Goal: Task Accomplishment & Management: Use online tool/utility

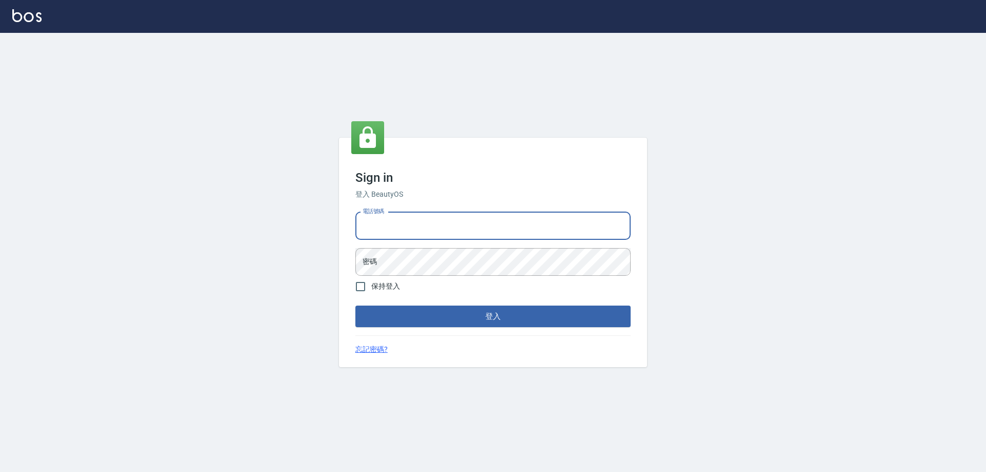
click at [392, 232] on input "電話號碼" at bounding box center [492, 226] width 275 height 28
type input "0910967130"
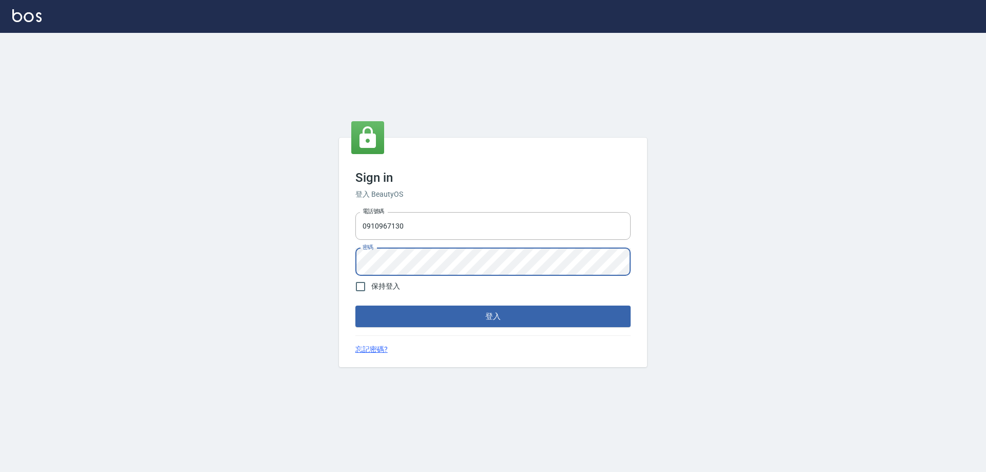
click at [355, 306] on button "登入" at bounding box center [492, 317] width 275 height 22
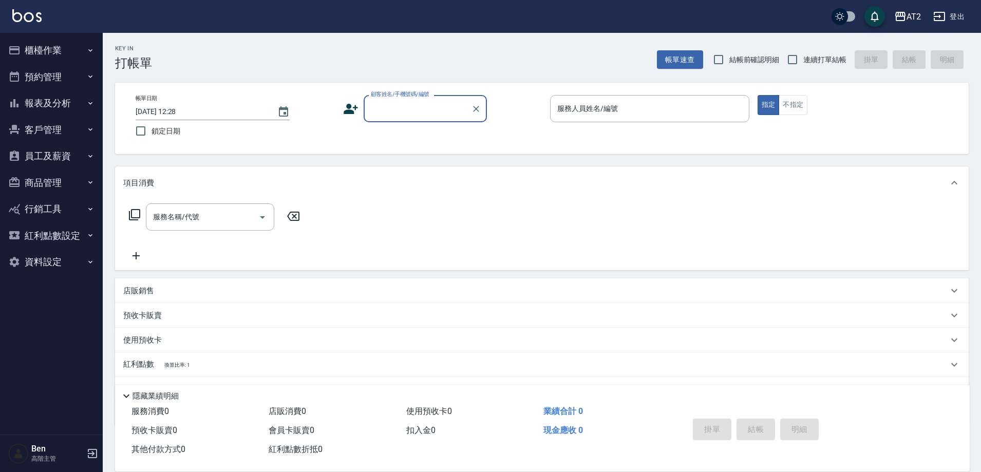
click at [915, 14] on div "AT2" at bounding box center [914, 16] width 14 height 13
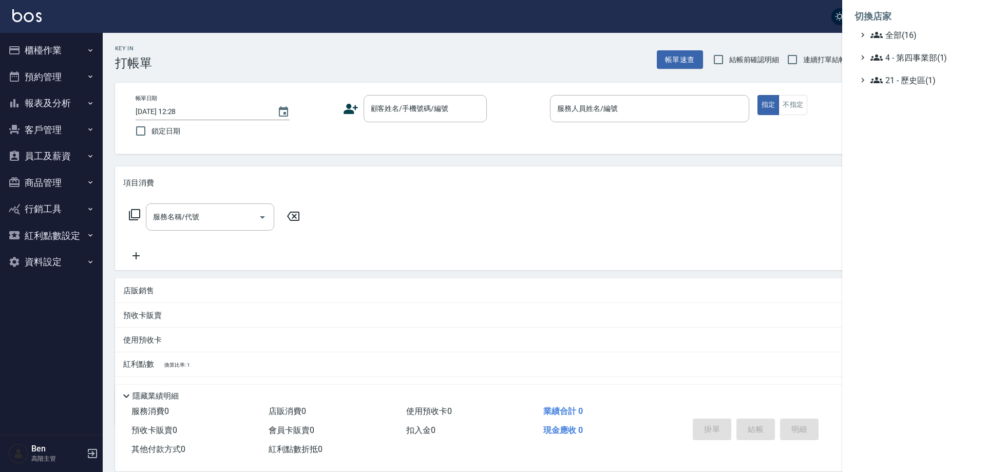
click at [908, 42] on ul "全部(16) 4 - 第四事業部(1) 21 - 歷史區(1)" at bounding box center [914, 58] width 119 height 58
click at [909, 32] on span "全部(16)" at bounding box center [920, 35] width 99 height 12
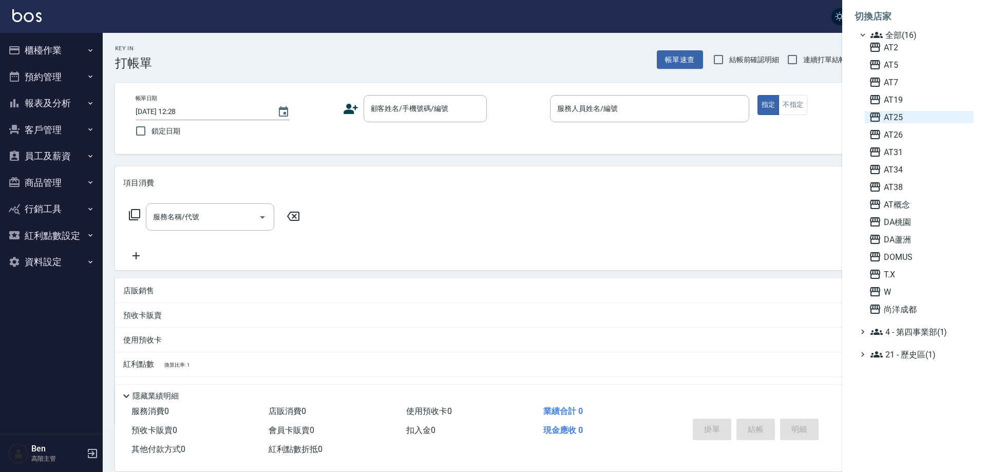
click at [918, 121] on span "AT25" at bounding box center [919, 117] width 101 height 12
